Goal: Task Accomplishment & Management: Use online tool/utility

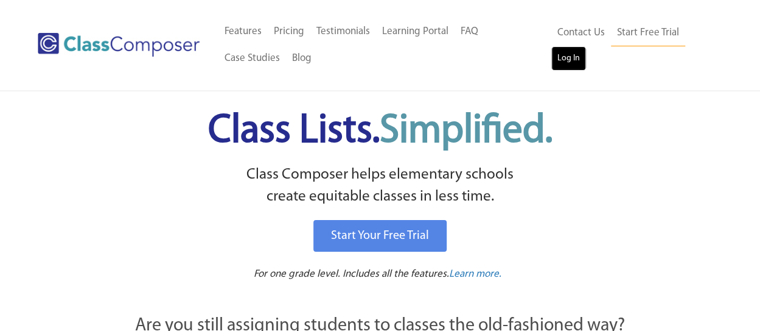
click at [567, 58] on link "Log In" at bounding box center [569, 58] width 35 height 24
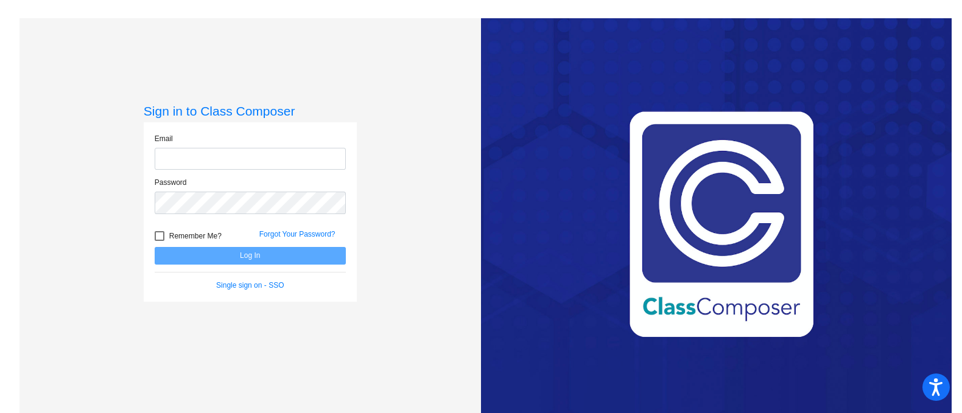
type input "[EMAIL_ADDRESS][DOMAIN_NAME]"
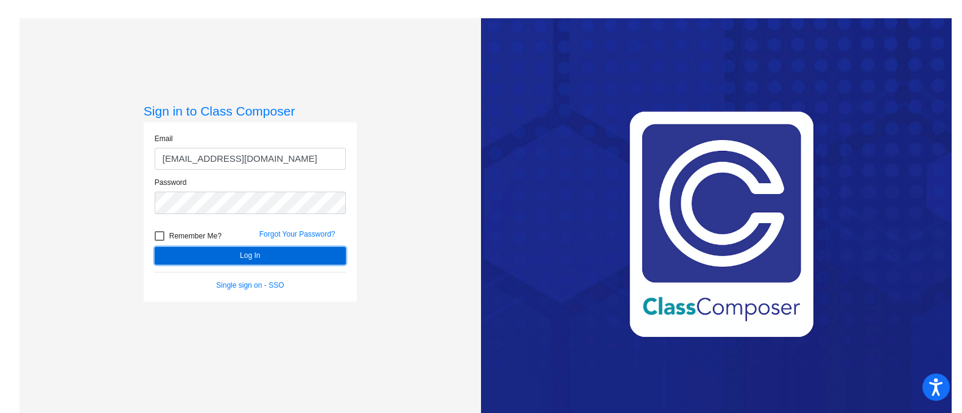
click at [244, 253] on button "Log In" at bounding box center [250, 256] width 191 height 18
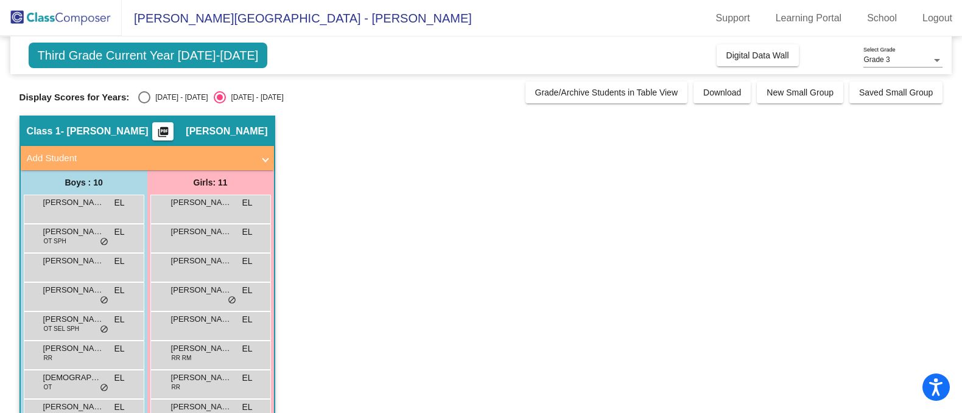
click at [142, 96] on div "Select an option" at bounding box center [144, 97] width 12 height 12
click at [144, 103] on input "[DATE] - [DATE]" at bounding box center [144, 103] width 1 height 1
radio input "true"
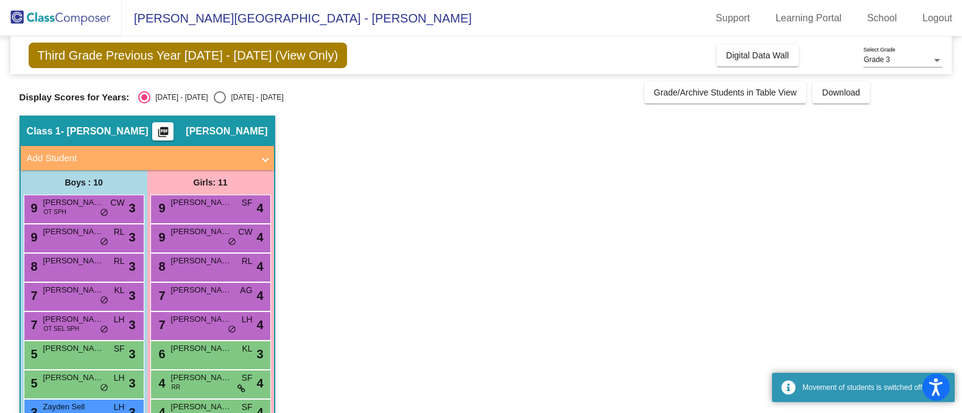
scroll to position [121, 0]
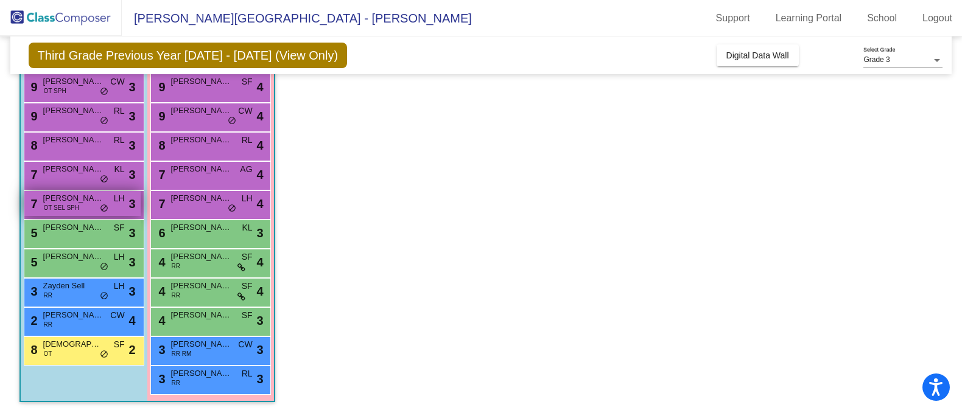
click at [94, 203] on span "[PERSON_NAME]" at bounding box center [73, 198] width 61 height 12
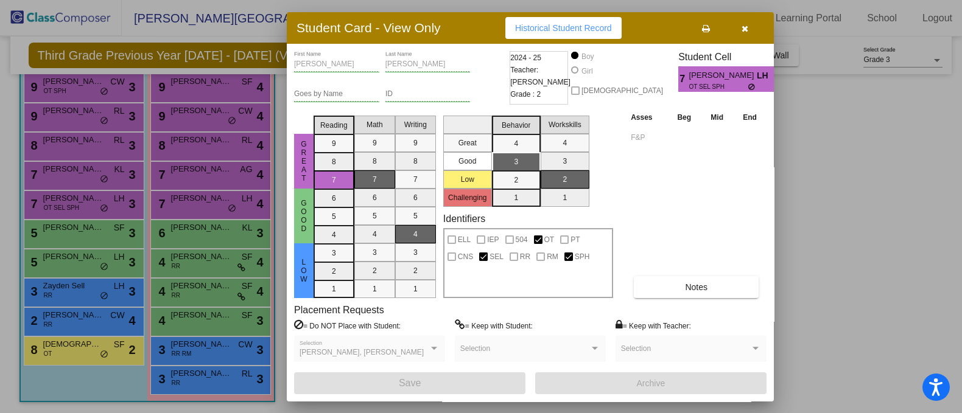
click at [558, 30] on span "Historical Student Record" at bounding box center [563, 28] width 97 height 10
